Goal: Task Accomplishment & Management: Use online tool/utility

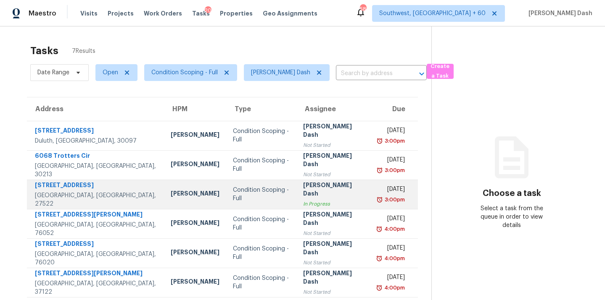
scroll to position [33, 0]
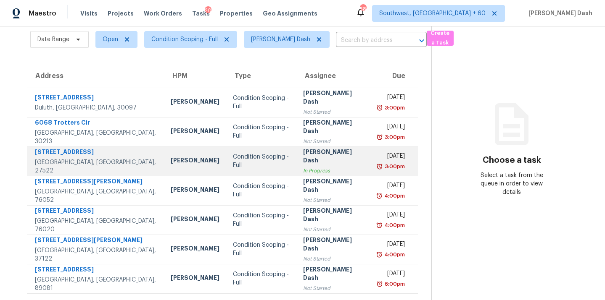
click at [303, 158] on div "[PERSON_NAME] Dash" at bounding box center [333, 157] width 61 height 19
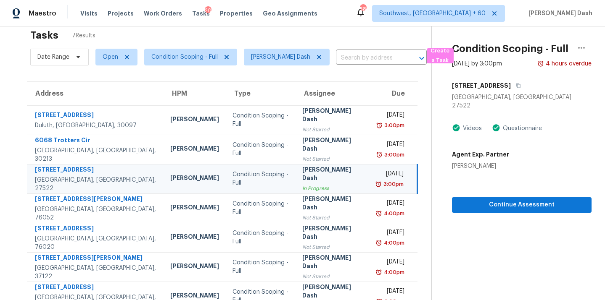
scroll to position [0, 0]
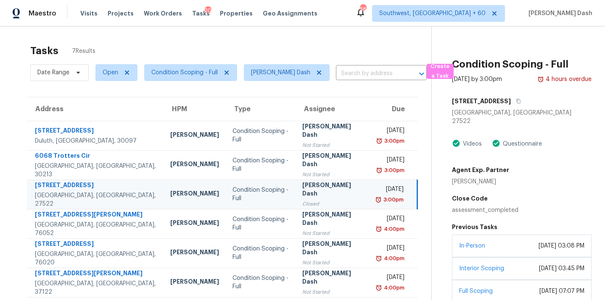
click at [585, 66] on div "Condition Scoping - Full" at bounding box center [522, 64] width 140 height 22
click at [567, 64] on h2 "Condition Scoping - Full" at bounding box center [510, 64] width 116 height 8
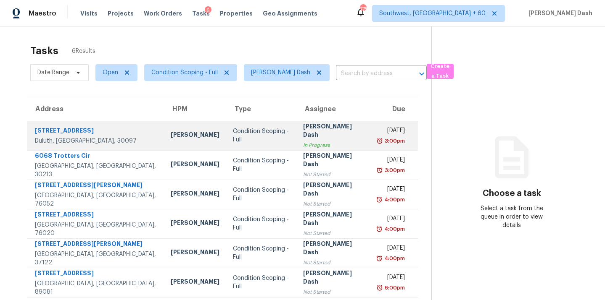
click at [233, 131] on div "Condition Scoping - Full" at bounding box center [261, 135] width 57 height 17
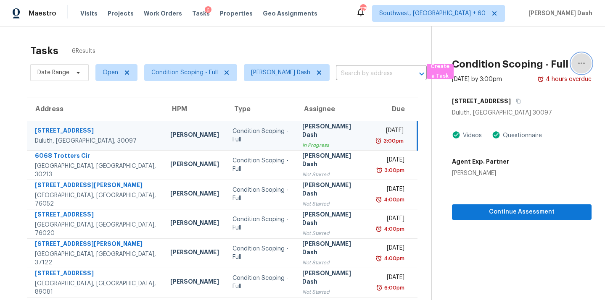
click at [577, 65] on icon "button" at bounding box center [581, 63] width 10 height 10
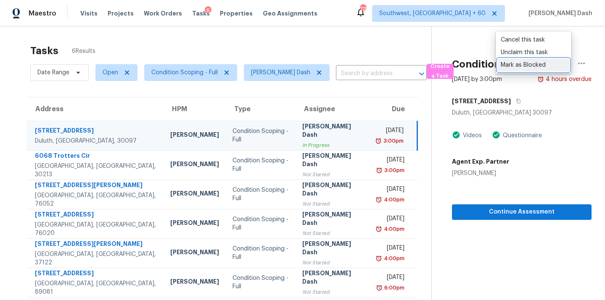
click at [527, 62] on div "Mark as Blocked" at bounding box center [534, 65] width 66 height 8
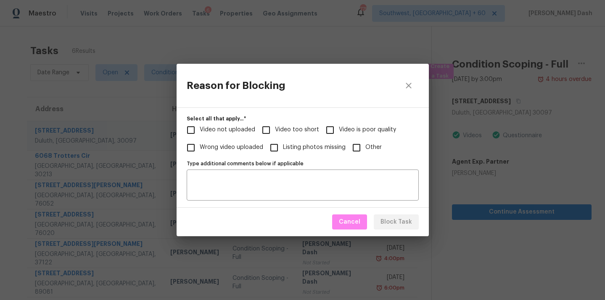
click at [247, 127] on span "Video not uploaded" at bounding box center [227, 130] width 55 height 9
click at [200, 127] on input "Video not uploaded" at bounding box center [191, 130] width 18 height 18
checkbox input "true"
click at [306, 130] on span "Video too short" at bounding box center [297, 130] width 44 height 9
click at [275, 130] on input "Video too short" at bounding box center [266, 130] width 18 height 18
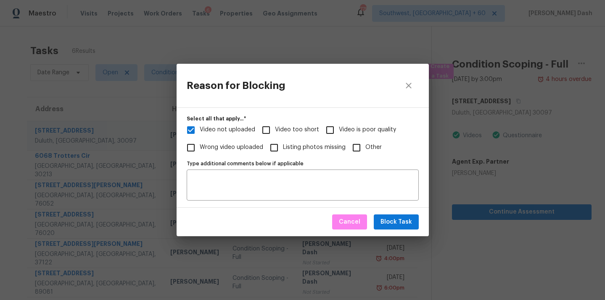
checkbox input "true"
click at [383, 219] on span "Block Task" at bounding box center [396, 222] width 32 height 11
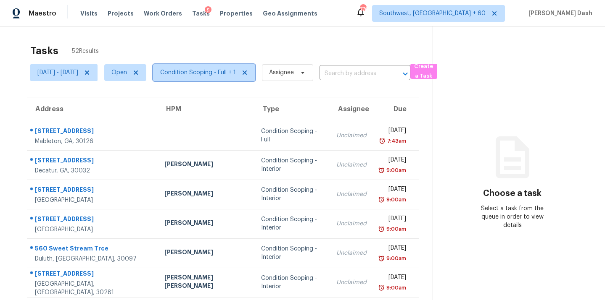
click at [236, 72] on span "Condition Scoping - Full + 1" at bounding box center [198, 73] width 76 height 8
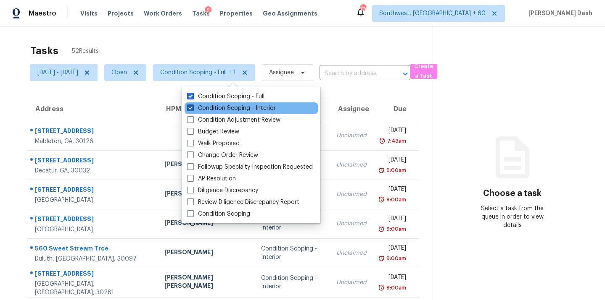
click at [239, 107] on label "Condition Scoping - Interior" at bounding box center [231, 108] width 89 height 8
click at [192, 107] on input "Condition Scoping - Interior" at bounding box center [189, 106] width 5 height 5
checkbox input "false"
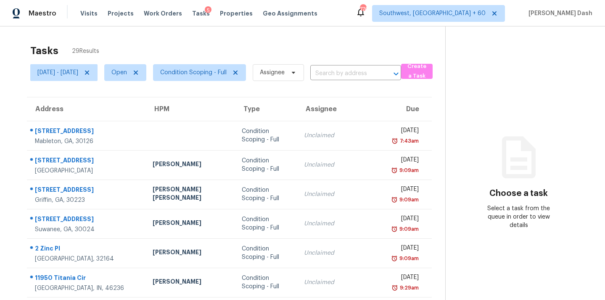
click at [233, 58] on div "Tasks 29 Results" at bounding box center [237, 51] width 415 height 22
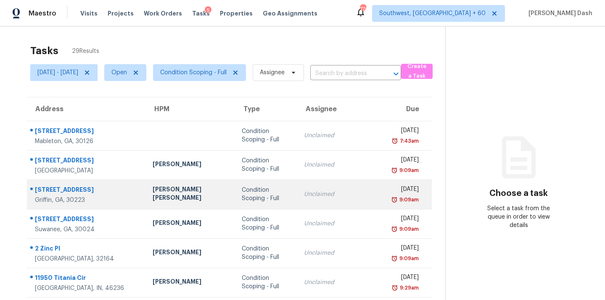
scroll to position [137, 0]
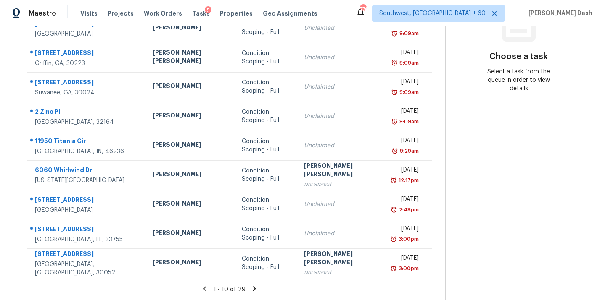
click at [244, 284] on section "Tasks 29 Results Fri, Sep 05 - Mon, Sep 08 Open Condition Scoping - Full Assign…" at bounding box center [229, 102] width 432 height 398
click at [253, 288] on icon at bounding box center [254, 289] width 3 height 5
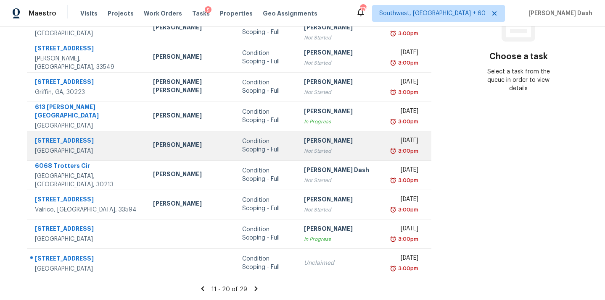
scroll to position [0, 0]
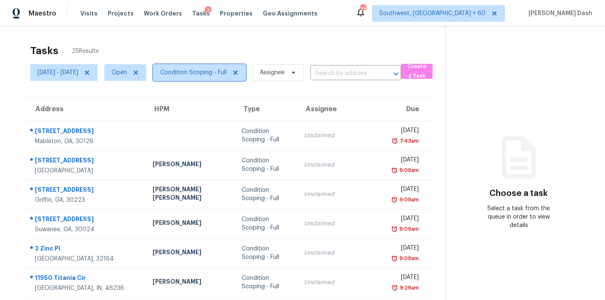
click at [222, 76] on span "Condition Scoping - Full" at bounding box center [193, 73] width 66 height 8
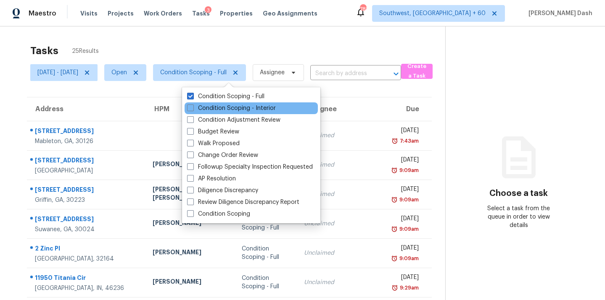
click at [224, 103] on div "Condition Scoping - Interior" at bounding box center [250, 109] width 133 height 12
click at [224, 106] on label "Condition Scoping - Interior" at bounding box center [231, 108] width 89 height 8
click at [192, 106] on input "Condition Scoping - Interior" at bounding box center [189, 106] width 5 height 5
checkbox input "true"
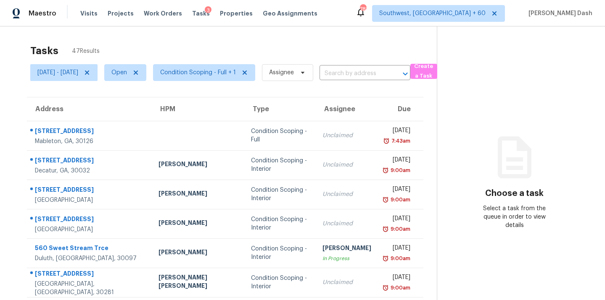
click at [218, 51] on div "Tasks 47 Results" at bounding box center [233, 51] width 406 height 22
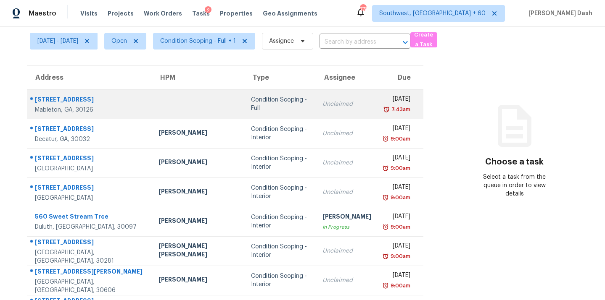
scroll to position [137, 0]
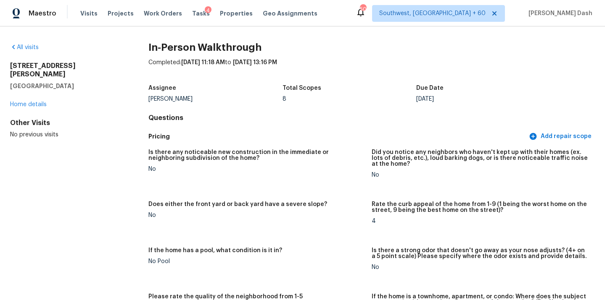
scroll to position [38, 0]
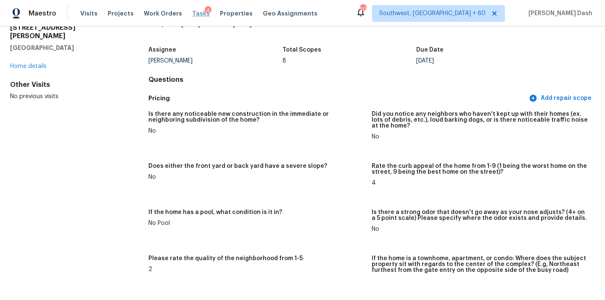
click at [192, 14] on span "Tasks" at bounding box center [201, 14] width 18 height 6
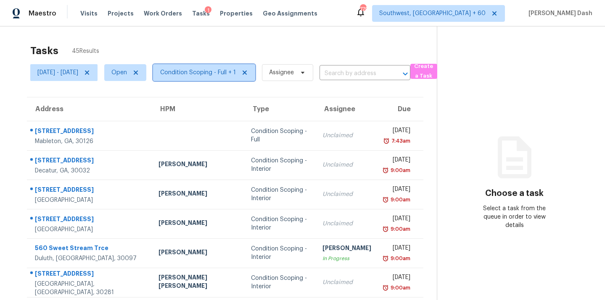
click at [209, 66] on span "Condition Scoping - Full + 1" at bounding box center [204, 72] width 102 height 17
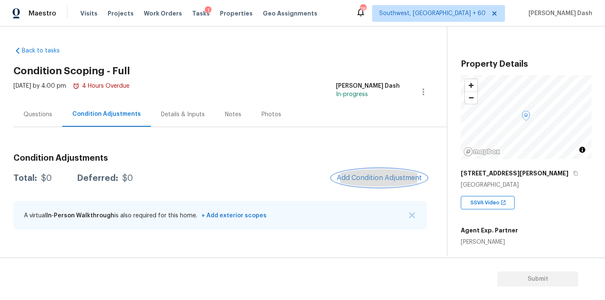
click at [362, 179] on span "Add Condition Adjustment" at bounding box center [379, 178] width 85 height 8
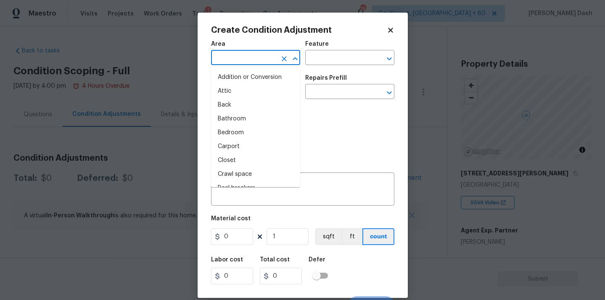
click at [253, 55] on input "text" at bounding box center [244, 58] width 66 height 13
type input "e"
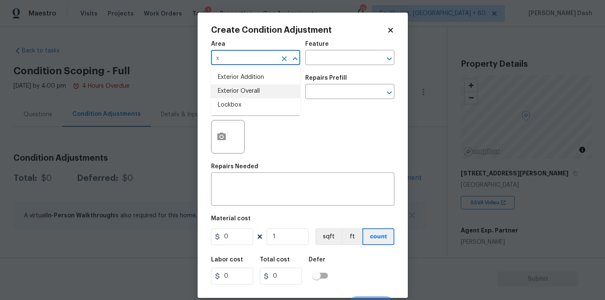
click at [231, 86] on li "Exterior Overall" at bounding box center [255, 91] width 89 height 14
type input "Exterior Overall"
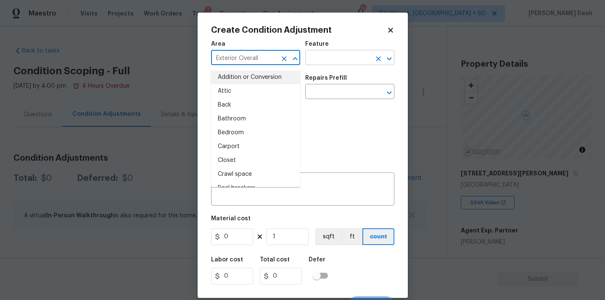
click at [329, 59] on input "text" at bounding box center [338, 58] width 66 height 13
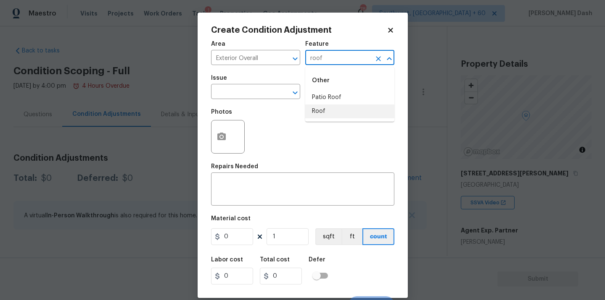
click at [318, 109] on li "Roof" at bounding box center [349, 112] width 89 height 14
type input "Roof"
click at [252, 97] on input "text" at bounding box center [244, 92] width 66 height 13
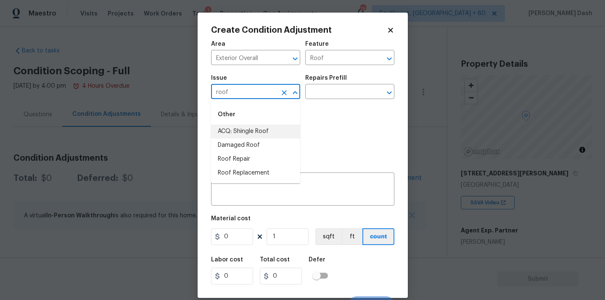
click at [242, 129] on li "ACQ: Shingle Roof" at bounding box center [255, 132] width 89 height 14
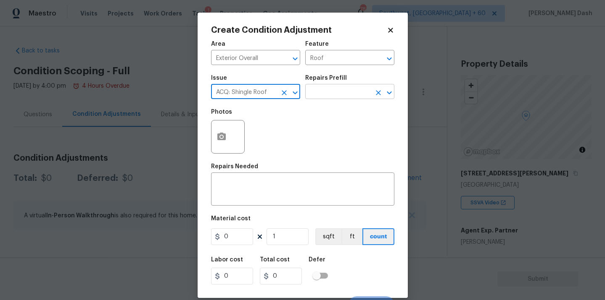
type input "ACQ: Shingle Roof"
click at [337, 87] on input "text" at bounding box center [338, 92] width 66 height 13
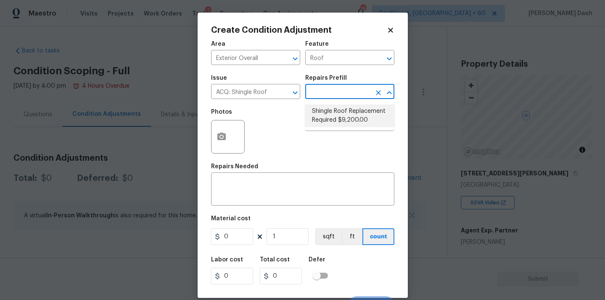
drag, startPoint x: 333, startPoint y: 105, endPoint x: 326, endPoint y: 125, distance: 21.0
click at [326, 125] on li "Shingle Roof Replacement Required $9,200.00" at bounding box center [349, 116] width 89 height 23
type input "Acquisition"
type textarea "Acquisition Scope: Shingle Roof Replacement required."
type input "9200"
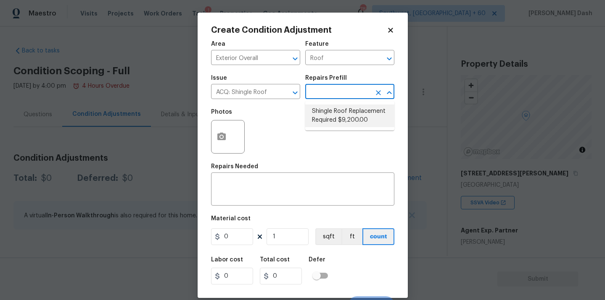
type input "9200"
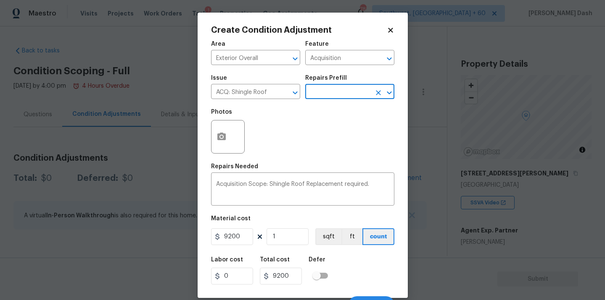
scroll to position [13, 0]
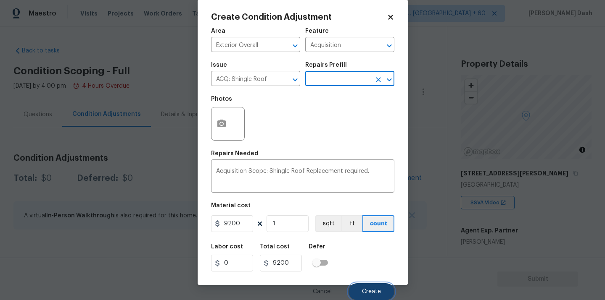
click at [370, 298] on button "Create" at bounding box center [371, 292] width 46 height 17
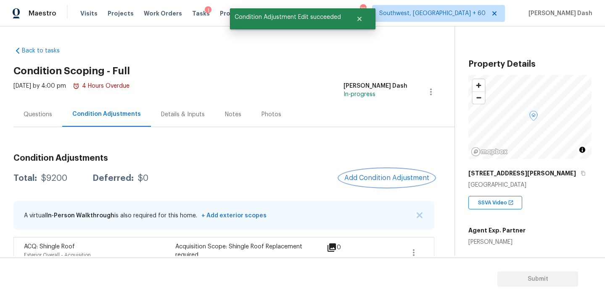
scroll to position [20, 0]
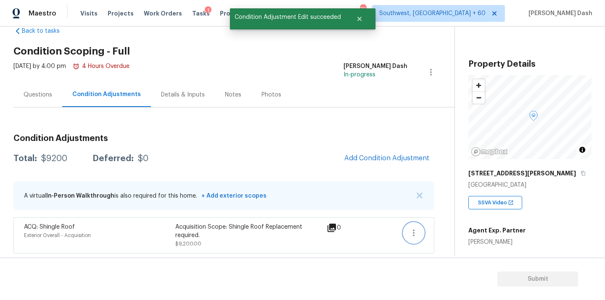
click at [405, 229] on button "button" at bounding box center [413, 233] width 20 height 20
click at [445, 222] on div "Back to tasks Condition Scoping - Full Mon, Sep 08 2025 by 4:00 pm 4 Hours Over…" at bounding box center [233, 138] width 441 height 236
click at [415, 224] on button "button" at bounding box center [413, 233] width 20 height 20
click at [448, 224] on ul "Edit" at bounding box center [462, 231] width 76 height 17
click at [443, 225] on link "Edit" at bounding box center [461, 231] width 71 height 13
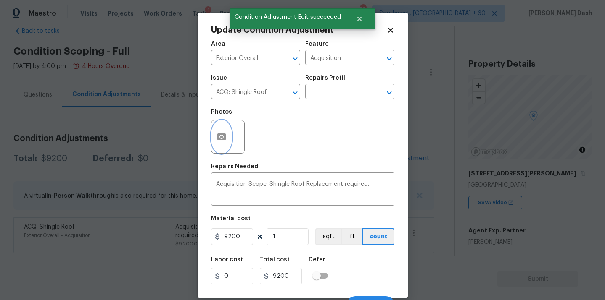
click at [219, 127] on button "button" at bounding box center [221, 137] width 20 height 33
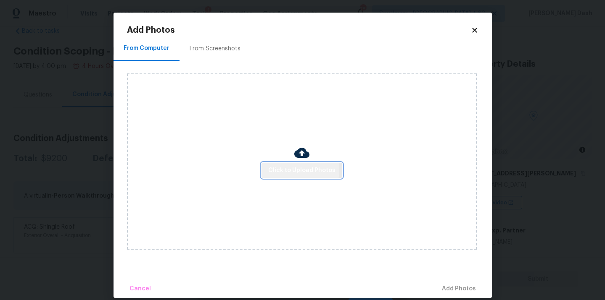
click at [272, 169] on span "Click to Upload Photos" at bounding box center [301, 171] width 67 height 11
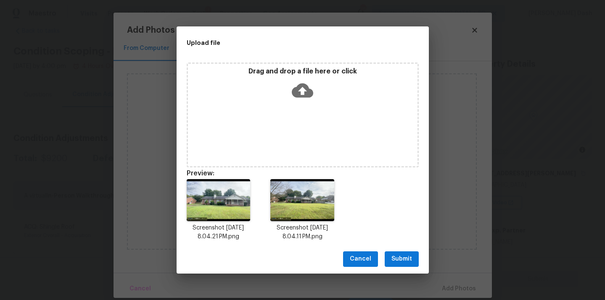
click at [404, 260] on span "Submit" at bounding box center [401, 259] width 21 height 11
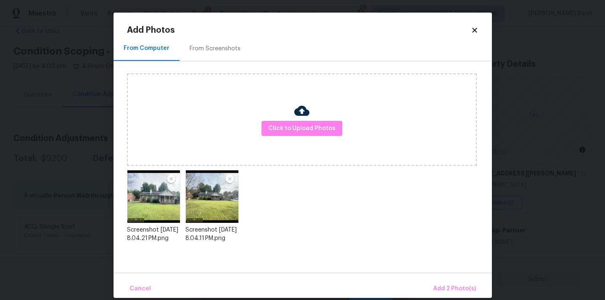
click at [437, 278] on div "Cancel Add 2 Photo(s)" at bounding box center [302, 285] width 378 height 25
click at [438, 283] on button "Add 2 Photo(s)" at bounding box center [455, 289] width 50 height 18
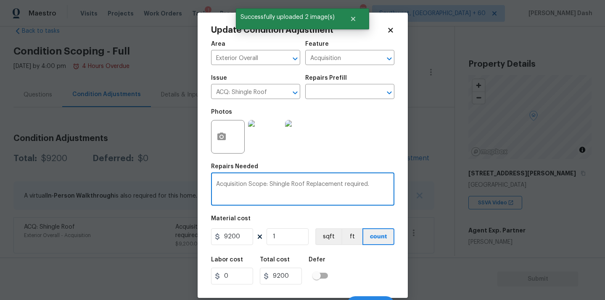
drag, startPoint x: 306, startPoint y: 184, endPoint x: 370, endPoint y: 183, distance: 64.3
click at [370, 183] on textarea "Acquisition Scope: Shingle Roof Replacement required." at bounding box center [302, 191] width 173 height 18
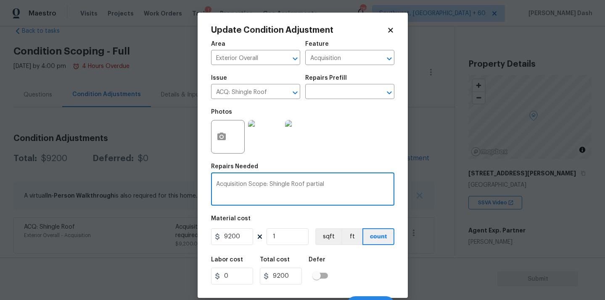
type textarea "Acquisition Scope: Shingle Roof partial"
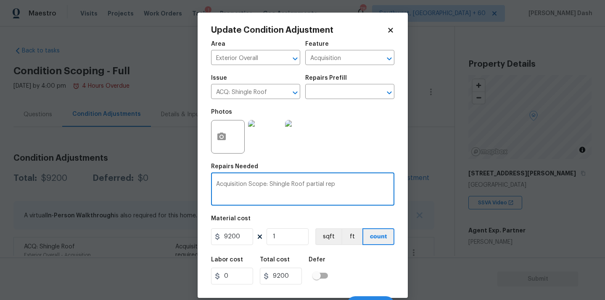
scroll to position [20, 0]
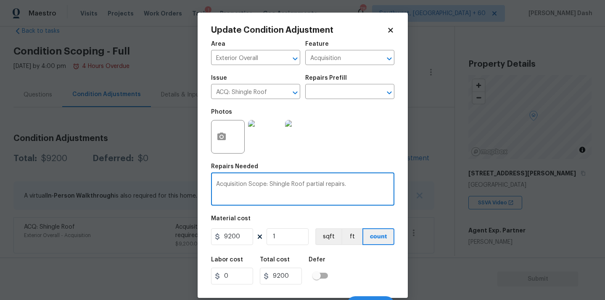
type textarea "Acquisition Scope: Shingle Roof partial repairs."
click at [231, 243] on input "9200" at bounding box center [232, 237] width 42 height 17
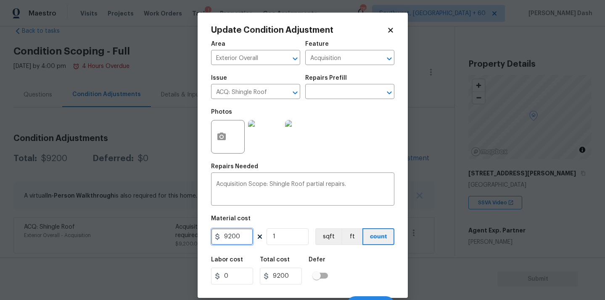
click at [231, 243] on input "9200" at bounding box center [232, 237] width 42 height 17
type input "2500"
click at [364, 271] on div "Labor cost 0 Total cost 2500 Defer" at bounding box center [302, 271] width 183 height 38
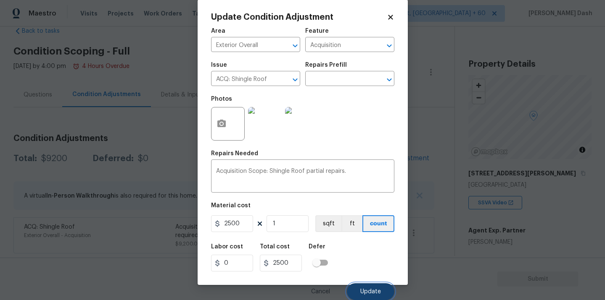
click at [369, 285] on button "Update" at bounding box center [370, 292] width 47 height 17
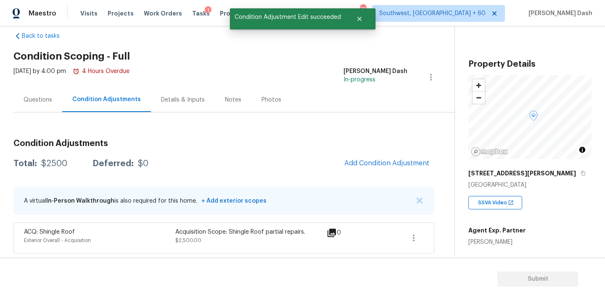
scroll to position [0, 0]
click at [382, 162] on span "Add Condition Adjustment" at bounding box center [386, 164] width 85 height 8
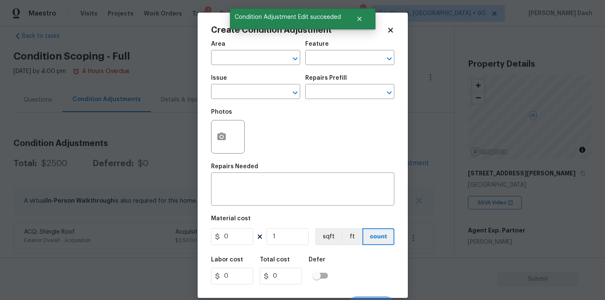
click at [255, 46] on div "Area" at bounding box center [255, 46] width 89 height 11
click at [255, 56] on input "text" at bounding box center [244, 58] width 66 height 13
click at [243, 95] on li "Exterior Overall" at bounding box center [255, 91] width 89 height 14
type input "Exterior Overall"
click at [316, 63] on input "text" at bounding box center [338, 58] width 66 height 13
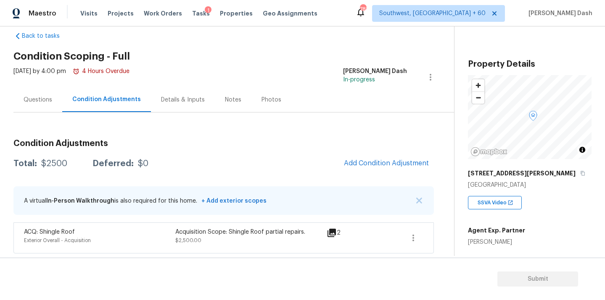
click at [184, 75] on body "Maestro Visits Projects Work Orders Tasks 1 Properties Geo Assignments 781 Sout…" at bounding box center [302, 150] width 605 height 300
click at [358, 169] on button "Add Condition Adjustment" at bounding box center [386, 164] width 95 height 18
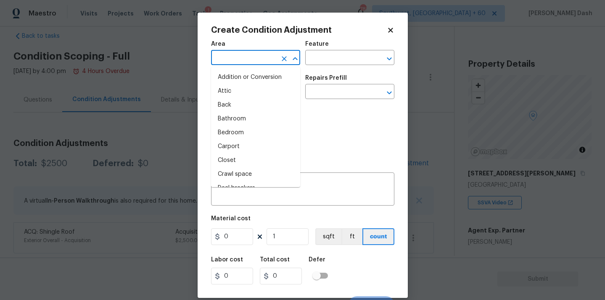
click at [257, 59] on input "text" at bounding box center [244, 58] width 66 height 13
type input "roof"
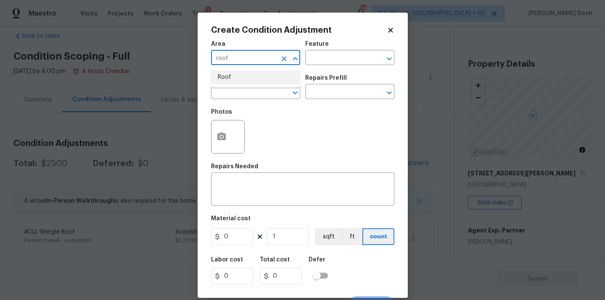
click at [284, 55] on icon "Clear" at bounding box center [284, 59] width 8 height 8
click at [241, 82] on li "HVAC" at bounding box center [255, 78] width 89 height 14
type input "HVAC"
click at [317, 59] on input "text" at bounding box center [338, 58] width 66 height 13
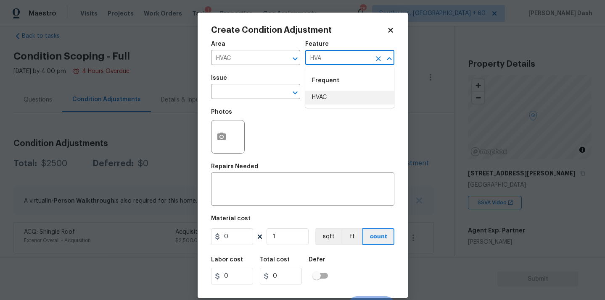
click at [316, 95] on li "HVAC" at bounding box center [349, 98] width 89 height 14
type input "HVAC"
click at [264, 95] on input "text" at bounding box center [244, 92] width 66 height 13
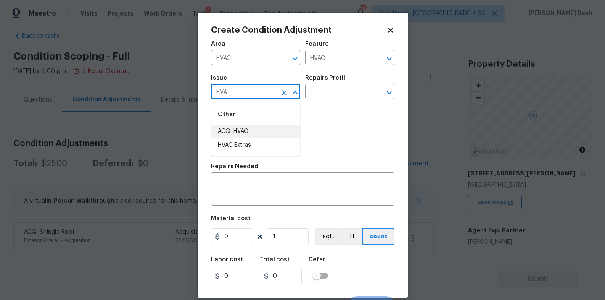
click at [242, 133] on li "ACQ: HVAC" at bounding box center [255, 132] width 89 height 14
type input "ACQ: HVAC"
click at [348, 98] on input "text" at bounding box center [338, 92] width 66 height 13
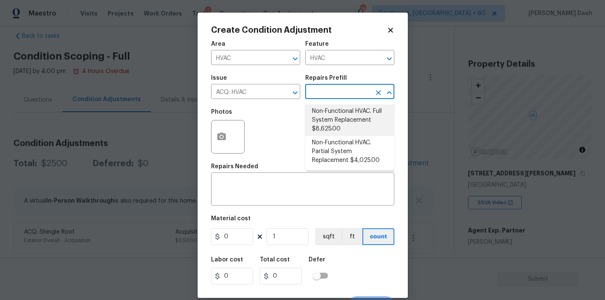
click at [335, 122] on li "Non-Functional HVAC. Full System Replacement $8,625.00" at bounding box center [349, 121] width 89 height 32
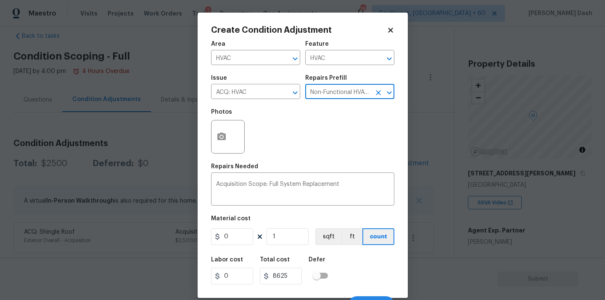
type input "Acquisition"
type textarea "Acquisition Scope: Full System Replacement"
type input "8625"
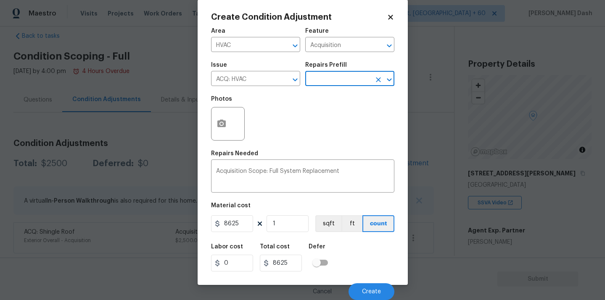
click at [346, 80] on input "text" at bounding box center [338, 79] width 66 height 13
click at [289, 131] on div "Photos" at bounding box center [302, 118] width 183 height 55
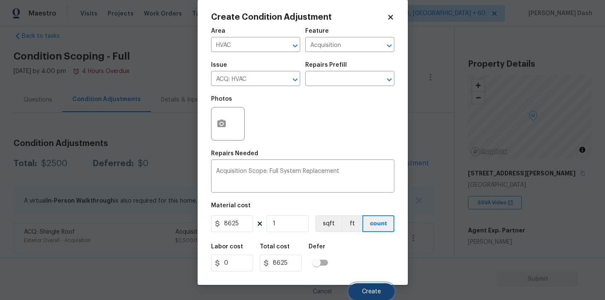
click at [372, 290] on span "Create" at bounding box center [371, 292] width 19 height 6
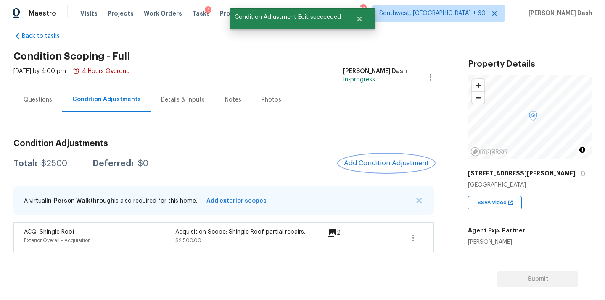
scroll to position [0, 0]
click at [391, 156] on button "Add Condition Adjustment" at bounding box center [386, 164] width 95 height 18
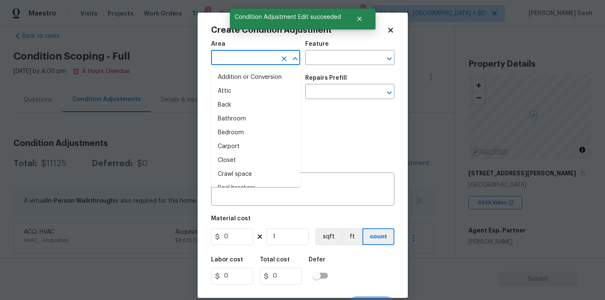
click at [268, 64] on input "text" at bounding box center [244, 58] width 66 height 13
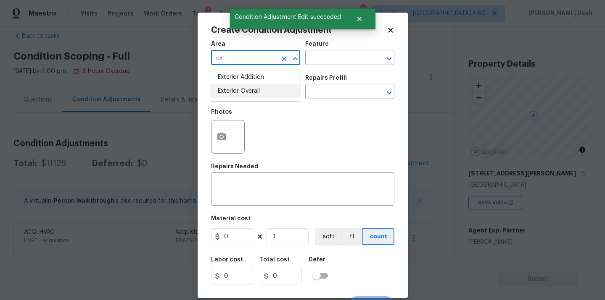
click at [254, 90] on li "Exterior Overall" at bounding box center [255, 91] width 89 height 14
type input "Exterior Overall"
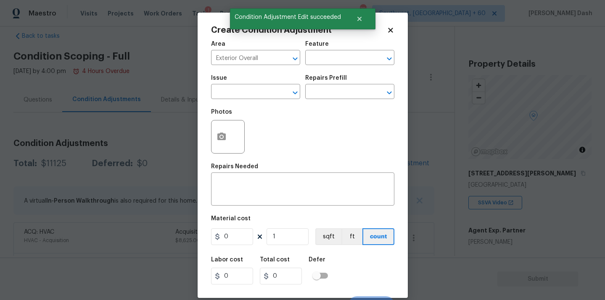
click at [327, 49] on div "Feature" at bounding box center [349, 46] width 89 height 11
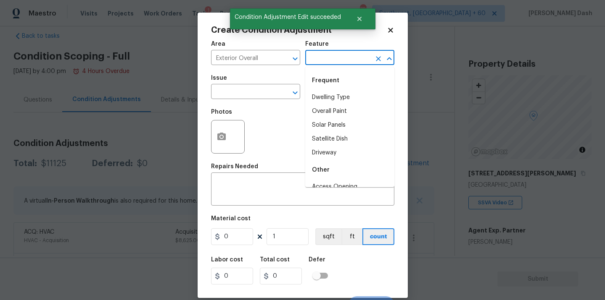
click at [325, 65] on input "text" at bounding box center [338, 58] width 66 height 13
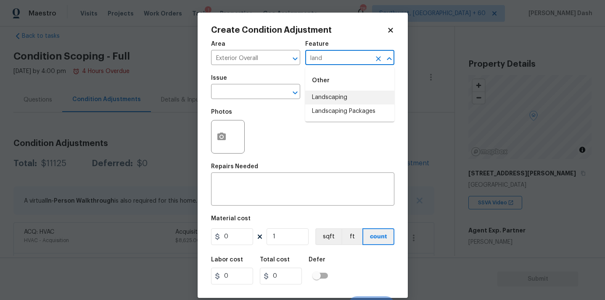
click at [314, 101] on li "Landscaping" at bounding box center [349, 98] width 89 height 14
type input "Landscaping"
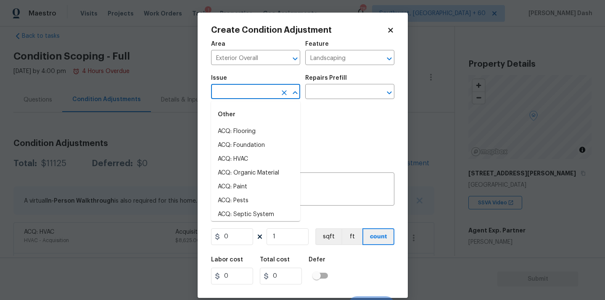
click at [267, 92] on input "text" at bounding box center [244, 92] width 66 height 13
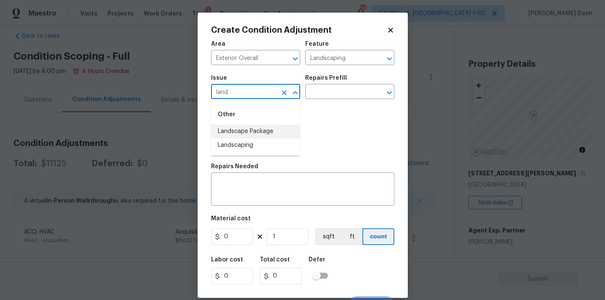
click at [251, 133] on li "Landscape Package" at bounding box center [255, 132] width 89 height 14
type input "Landscape Package"
click at [326, 91] on input "text" at bounding box center [338, 92] width 66 height 13
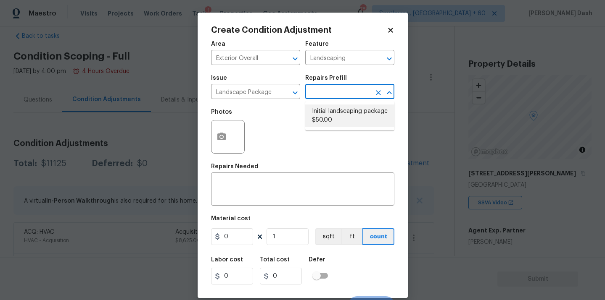
click at [324, 119] on li "Initial landscaping package $50.00" at bounding box center [349, 116] width 89 height 23
type input "Home Readiness Packages"
type textarea "Mowing of grass up to 6" in height. Mow, edge along driveways & sidewalks, trim…"
type input "50"
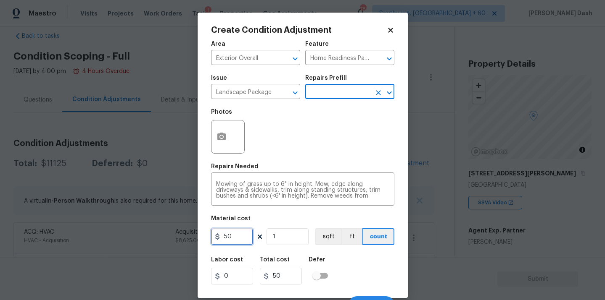
click at [235, 237] on input "50" at bounding box center [232, 237] width 42 height 17
type input "300"
click at [216, 122] on div at bounding box center [228, 137] width 34 height 34
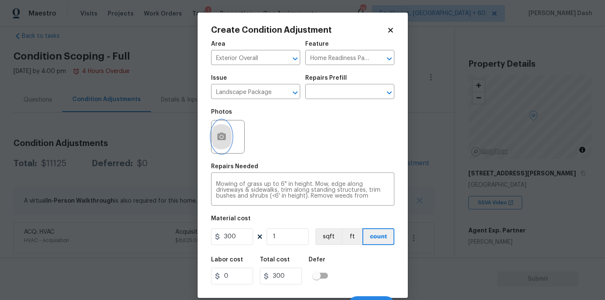
click at [212, 136] on button "button" at bounding box center [221, 137] width 20 height 33
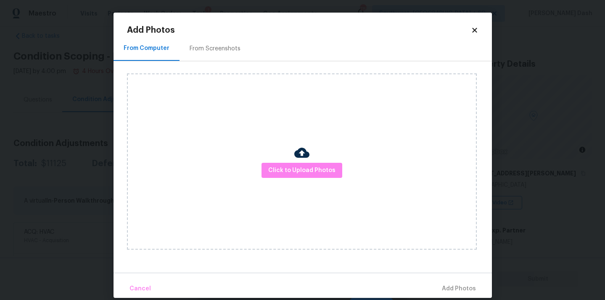
click at [299, 153] on img at bounding box center [301, 152] width 15 height 15
click at [299, 166] on span "Click to Upload Photos" at bounding box center [301, 171] width 67 height 11
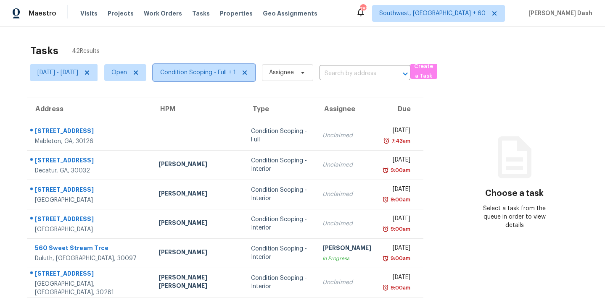
click at [201, 76] on span "Condition Scoping - Full + 1" at bounding box center [198, 73] width 76 height 8
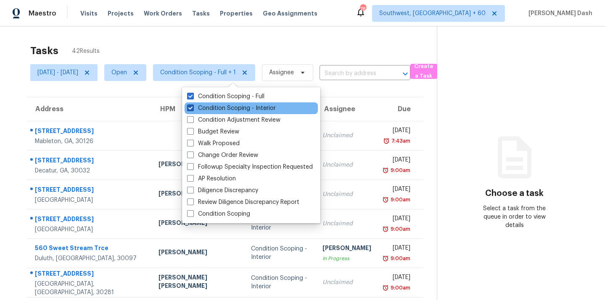
click at [211, 111] on label "Condition Scoping - Interior" at bounding box center [231, 108] width 89 height 8
click at [192, 110] on input "Condition Scoping - Interior" at bounding box center [189, 106] width 5 height 5
checkbox input "false"
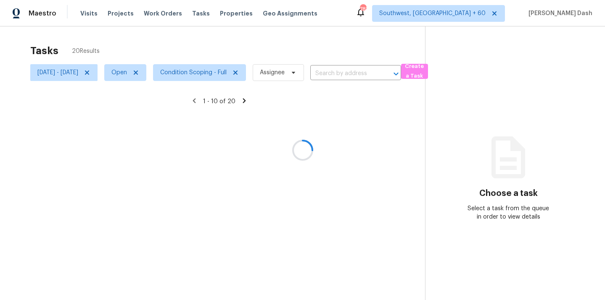
click at [201, 44] on div at bounding box center [302, 150] width 605 height 300
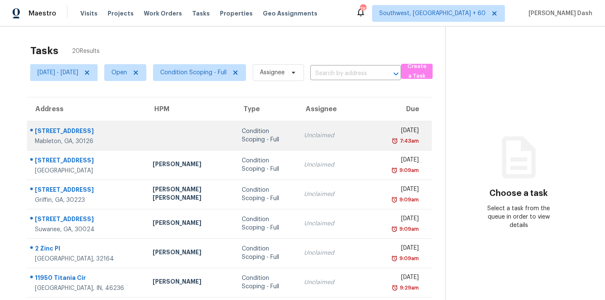
click at [242, 136] on div "Condition Scoping - Full" at bounding box center [266, 135] width 48 height 17
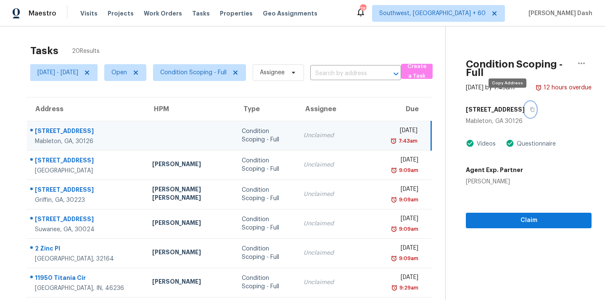
click at [525, 103] on button "button" at bounding box center [530, 109] width 11 height 15
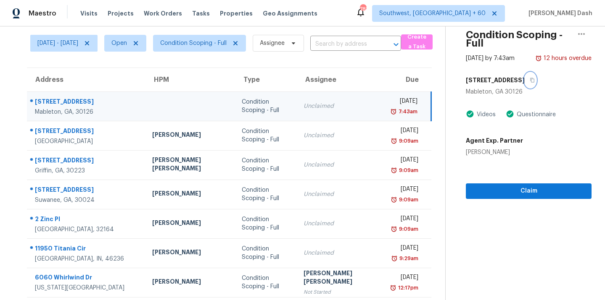
scroll to position [37, 0]
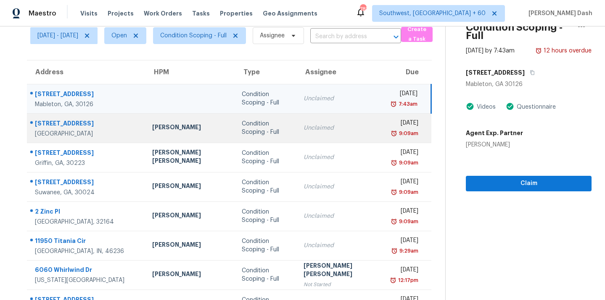
click at [243, 131] on div "Condition Scoping - Full" at bounding box center [266, 128] width 48 height 17
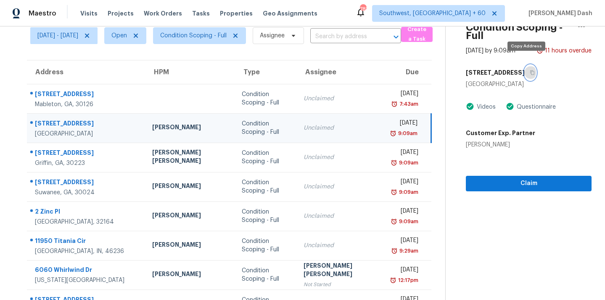
click at [530, 70] on icon "button" at bounding box center [532, 72] width 5 height 5
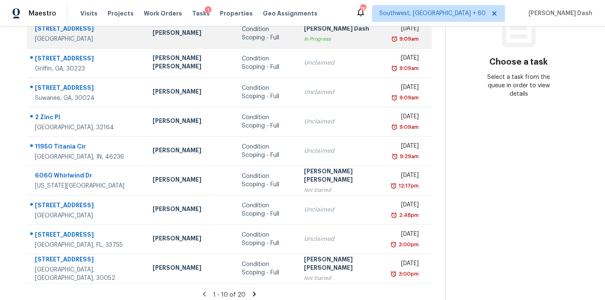
scroll to position [137, 0]
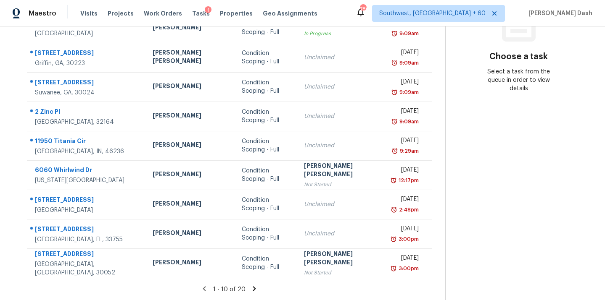
click at [241, 286] on div "1 - 10 of 20" at bounding box center [229, 289] width 432 height 9
click at [250, 287] on icon at bounding box center [254, 289] width 8 height 8
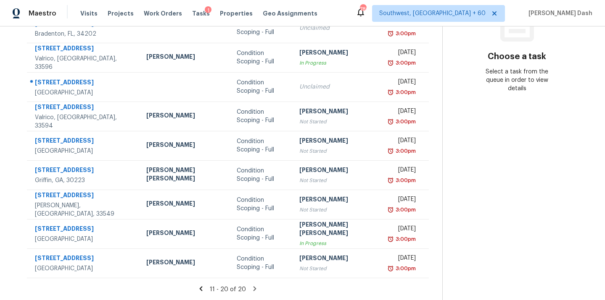
click at [251, 285] on icon at bounding box center [255, 289] width 8 height 8
click at [253, 287] on icon at bounding box center [254, 289] width 3 height 5
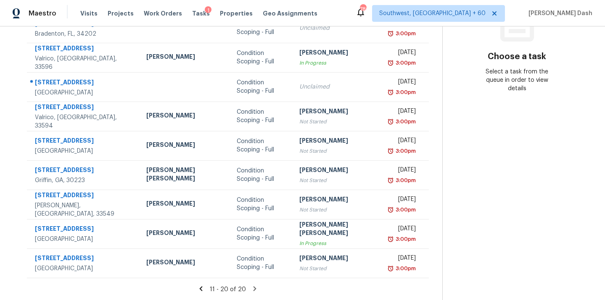
click at [197, 290] on icon at bounding box center [201, 289] width 8 height 8
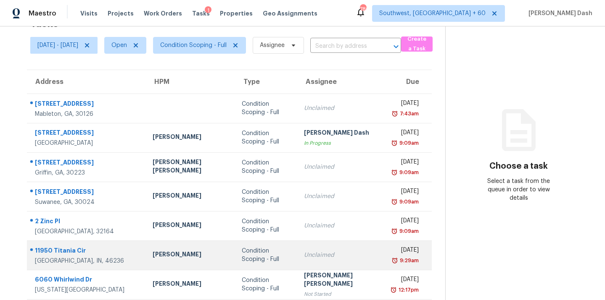
scroll to position [0, 0]
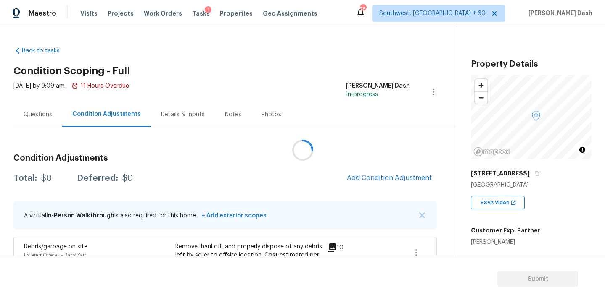
click at [362, 174] on div at bounding box center [302, 150] width 605 height 300
click at [362, 177] on div at bounding box center [302, 150] width 605 height 300
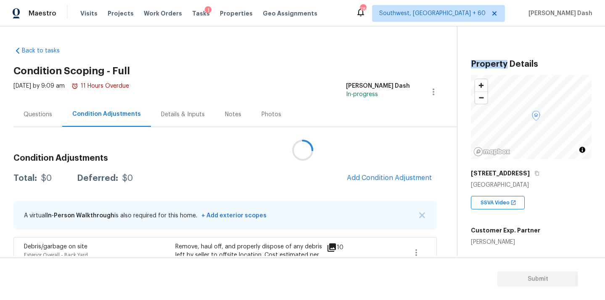
click at [362, 177] on div at bounding box center [302, 150] width 605 height 300
click at [381, 174] on button "Add Condition Adjustment" at bounding box center [389, 178] width 95 height 18
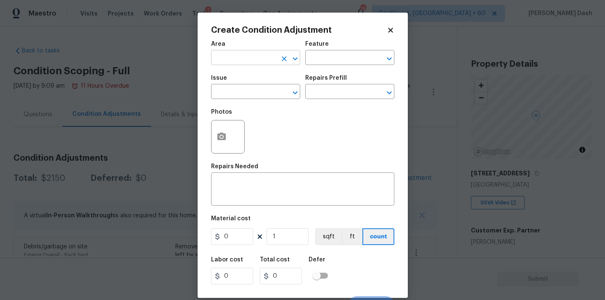
click at [237, 56] on input "text" at bounding box center [244, 58] width 66 height 13
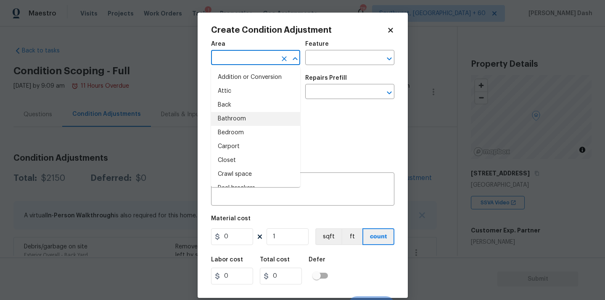
click at [300, 125] on div "Photos" at bounding box center [302, 131] width 183 height 55
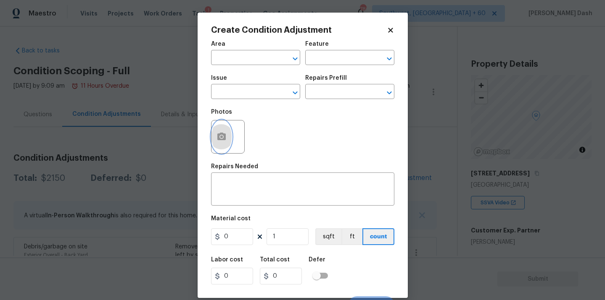
click at [222, 134] on icon "button" at bounding box center [221, 137] width 8 height 8
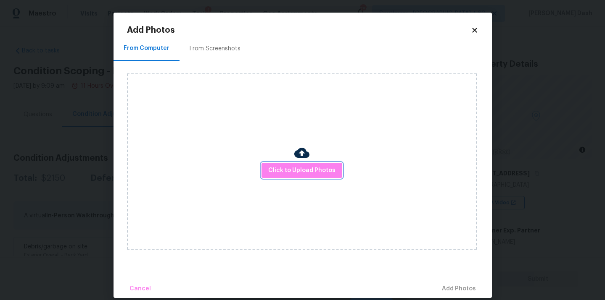
click at [285, 166] on span "Click to Upload Photos" at bounding box center [301, 171] width 67 height 11
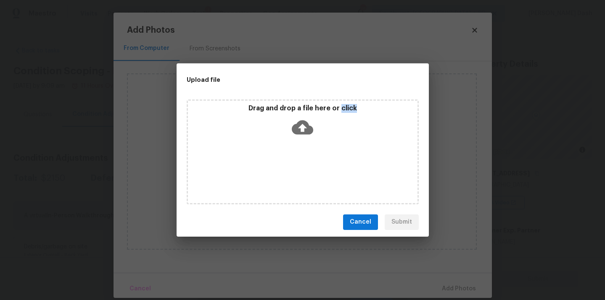
click at [285, 166] on div "Drag and drop a file here or click" at bounding box center [303, 152] width 232 height 105
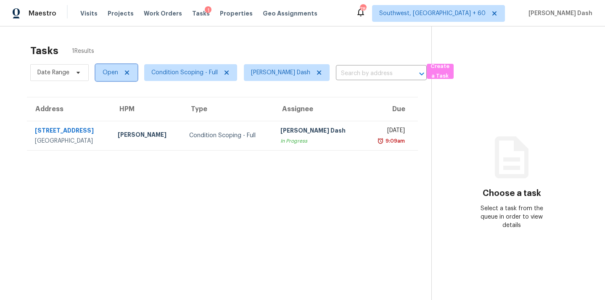
click at [120, 74] on span "Open" at bounding box center [116, 72] width 42 height 17
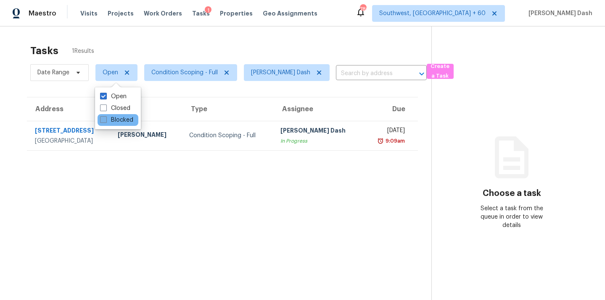
click at [119, 119] on label "Blocked" at bounding box center [116, 120] width 33 height 8
click at [105, 119] on input "Blocked" at bounding box center [102, 118] width 5 height 5
checkbox input "true"
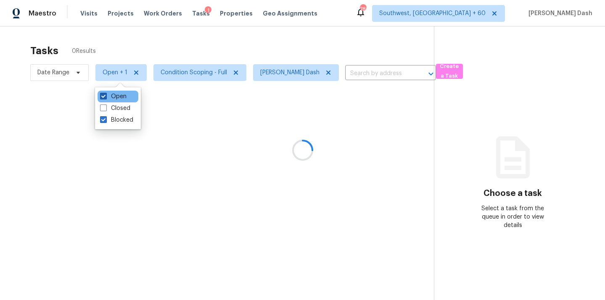
click at [116, 95] on label "Open" at bounding box center [113, 96] width 26 height 8
click at [105, 95] on input "Open" at bounding box center [102, 94] width 5 height 5
checkbox input "false"
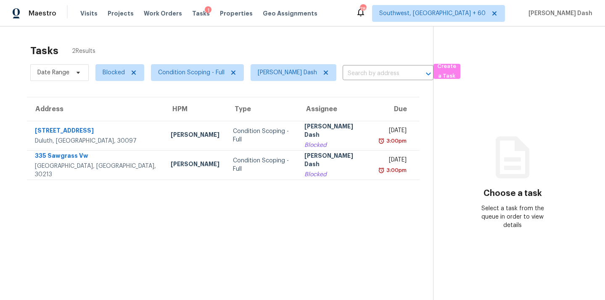
click at [140, 39] on div "Tasks 2 Results Date Range Blocked Condition Scoping - Full [PERSON_NAME] Dash …" at bounding box center [302, 176] width 605 height 300
click at [114, 74] on span "Blocked" at bounding box center [114, 73] width 22 height 8
click at [115, 47] on div "Tasks 2 Results" at bounding box center [231, 51] width 403 height 22
click at [120, 72] on span "Blocked" at bounding box center [114, 73] width 22 height 8
click at [121, 120] on label "Open" at bounding box center [113, 120] width 26 height 8
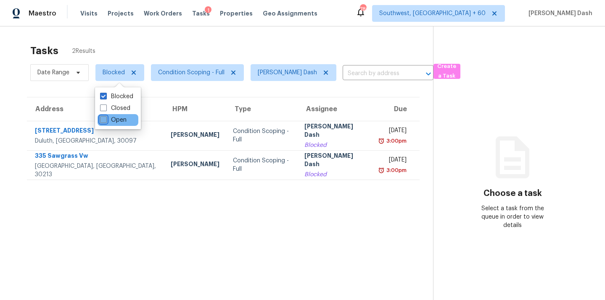
click at [105, 120] on input "Open" at bounding box center [102, 118] width 5 height 5
checkbox input "true"
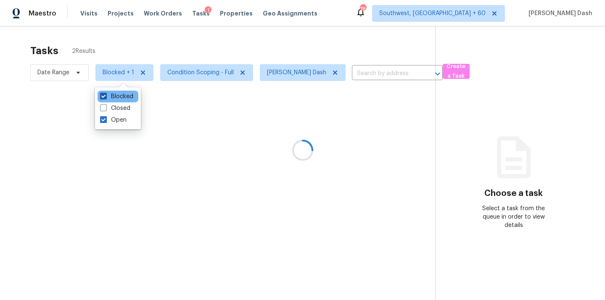
click at [123, 98] on label "Blocked" at bounding box center [116, 96] width 33 height 8
click at [105, 98] on input "Blocked" at bounding box center [102, 94] width 5 height 5
checkbox input "false"
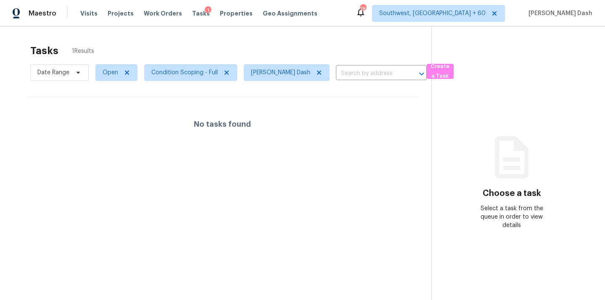
click at [124, 40] on div "Tasks 1 Results" at bounding box center [230, 51] width 401 height 22
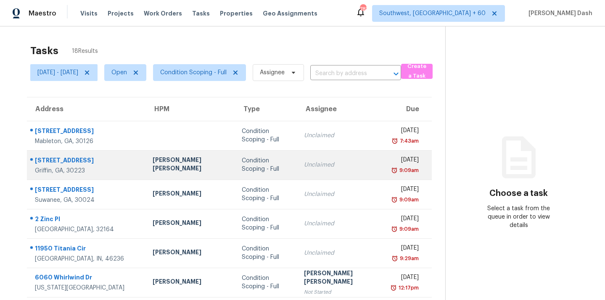
click at [199, 165] on div "[PERSON_NAME] [PERSON_NAME]" at bounding box center [191, 165] width 76 height 19
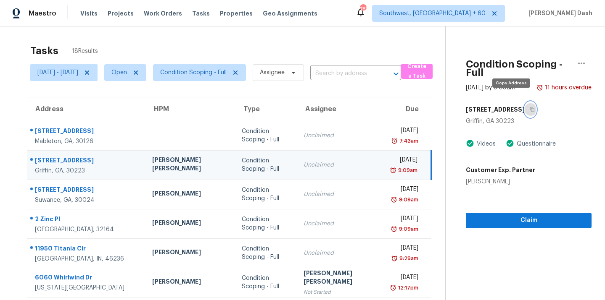
click at [530, 107] on icon "button" at bounding box center [532, 109] width 5 height 5
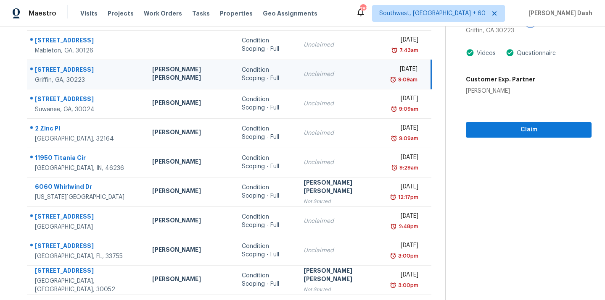
scroll to position [137, 0]
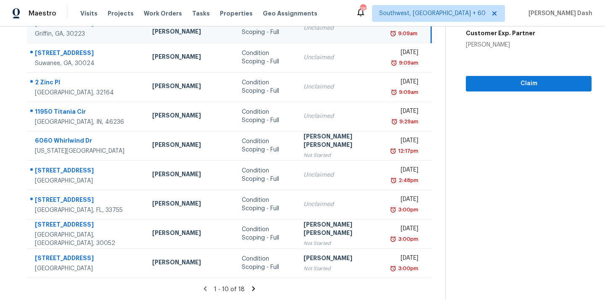
click at [252, 287] on icon at bounding box center [253, 289] width 3 height 5
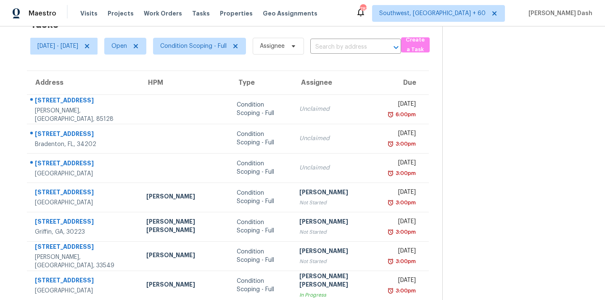
scroll to position [7, 0]
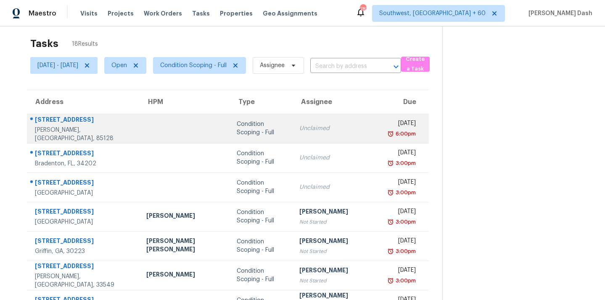
click at [207, 133] on td at bounding box center [185, 128] width 90 height 29
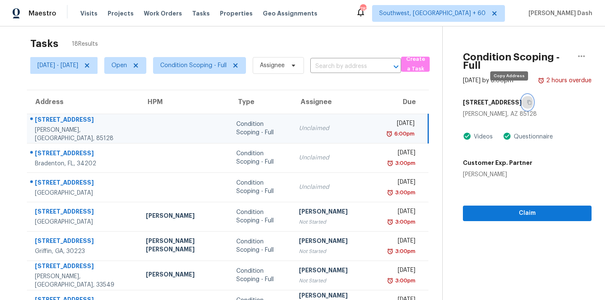
click at [527, 100] on icon "button" at bounding box center [529, 102] width 5 height 5
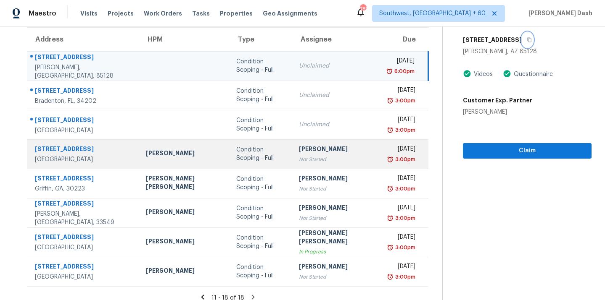
scroll to position [68, 0]
